Goal: Complete application form

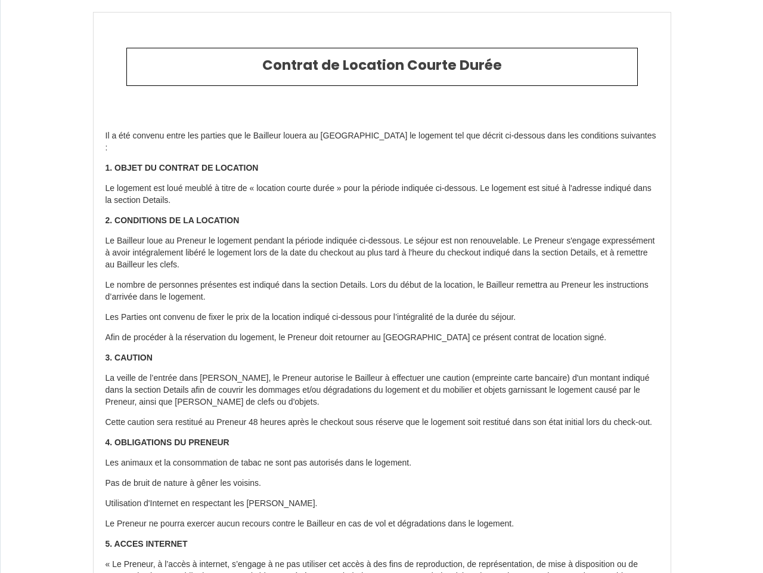
type input "6852770"
type input "Le Balme #Calme#Confort#Quartier Historique"
type input "Rue Docteur [PERSON_NAME]"
type input "63100"
type input "[GEOGRAPHIC_DATA]"
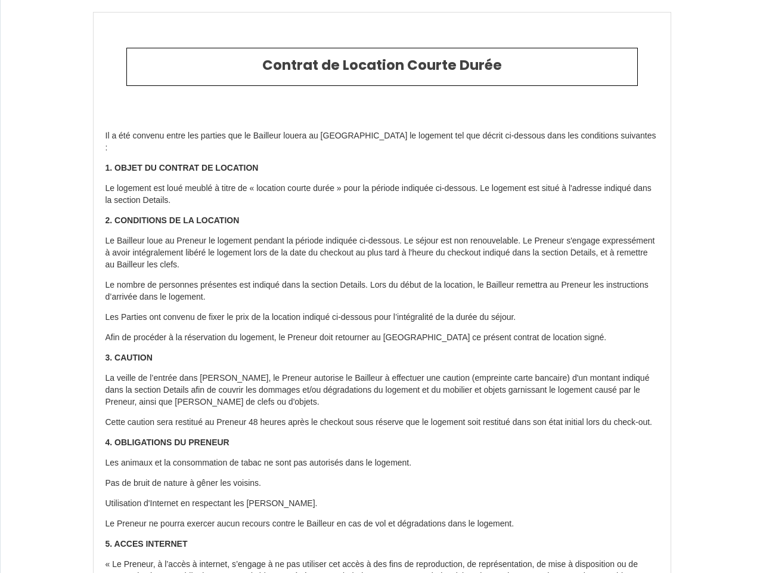
type input "[GEOGRAPHIC_DATA]"
type input "[DATE]"
type input "1"
type input "0"
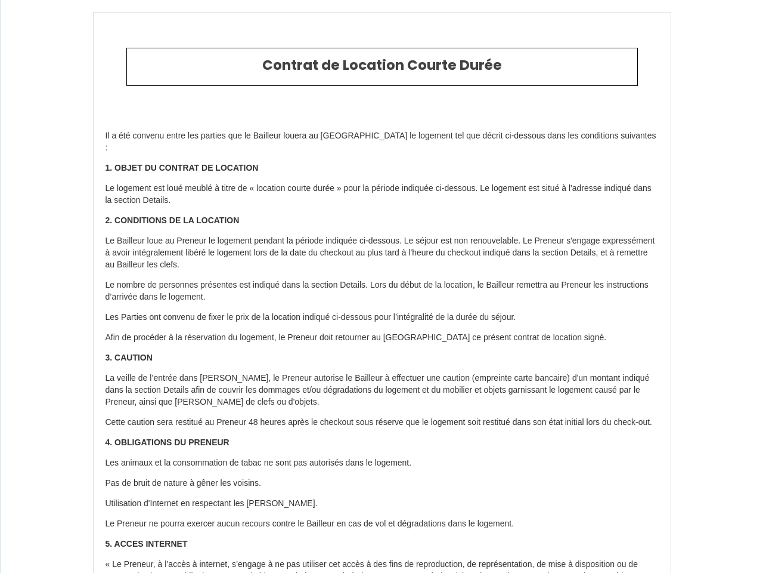
type input "300"
type input "609.16"
type input "[PERSON_NAME]"
type input "[GEOGRAPHIC_DATA]"
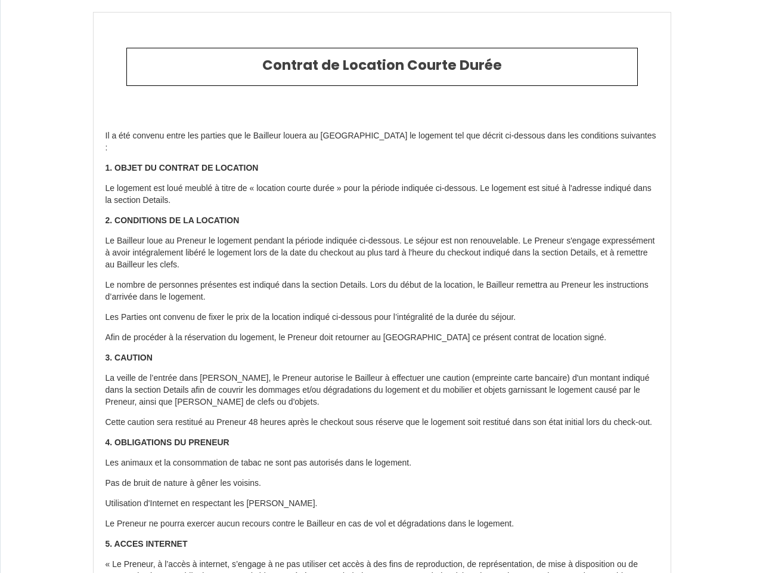
type input "[EMAIL_ADDRESS][DOMAIN_NAME]"
type input "[PERSON_NAME]"
type input "MC2 - 2 Allée [PERSON_NAME]"
type input "63178"
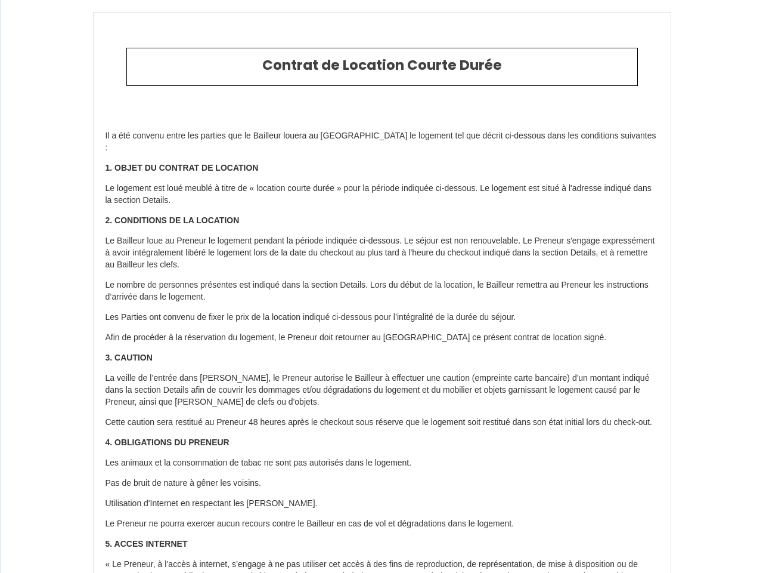
type input "Aubiere"
type input "[PERSON_NAME][EMAIL_ADDRESS][DOMAIN_NAME]"
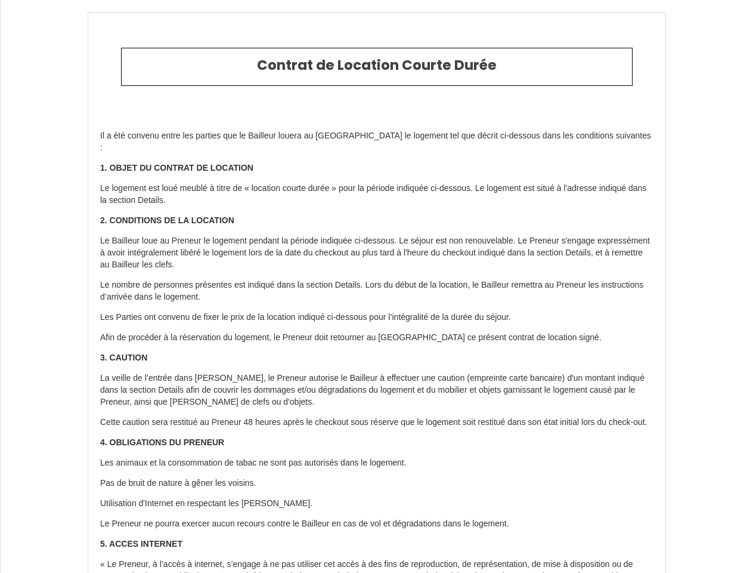
type input "[PHONE_NUMBER]"
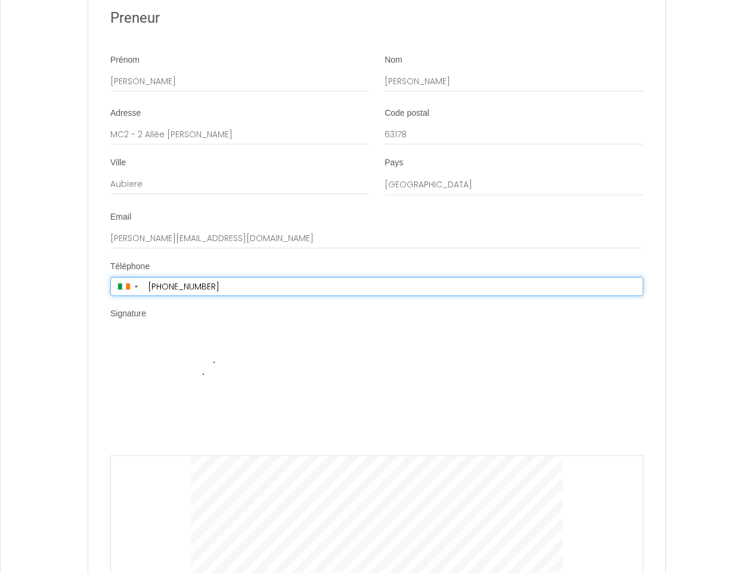
scroll to position [1689, 0]
click at [126, 286] on div at bounding box center [124, 286] width 12 height 6
